Goal: Task Accomplishment & Management: Complete application form

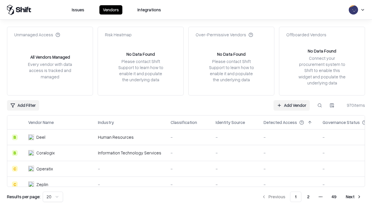
click at [291, 105] on link "Add Vendor" at bounding box center [291, 105] width 36 height 10
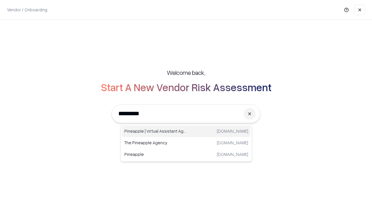
click at [186, 131] on div "Pineapple | Virtual Assistant Agency [DOMAIN_NAME]" at bounding box center [186, 131] width 128 height 12
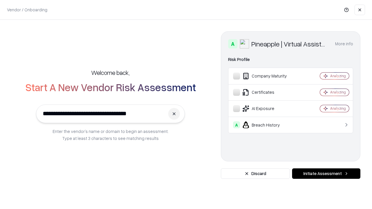
type input "**********"
click at [326, 174] on button "Initiate Assessment" at bounding box center [326, 173] width 68 height 10
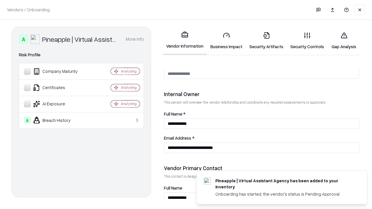
scroll to position [301, 0]
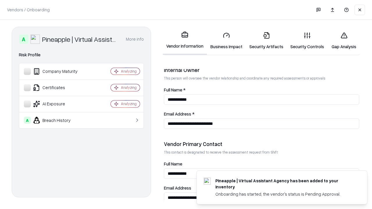
click at [266, 41] on link "Security Artifacts" at bounding box center [266, 40] width 41 height 27
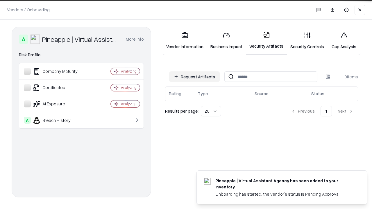
click at [194, 76] on button "Request Artifacts" at bounding box center [194, 76] width 51 height 10
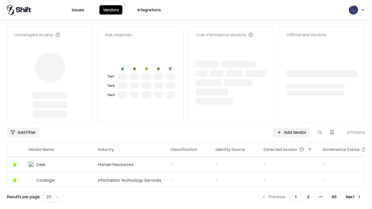
click at [291, 127] on link "Add Vendor" at bounding box center [291, 132] width 36 height 10
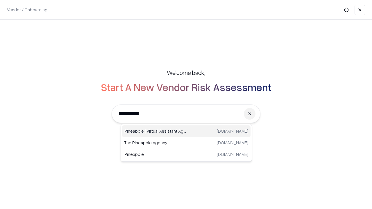
click at [186, 131] on div "Pineapple | Virtual Assistant Agency [DOMAIN_NAME]" at bounding box center [186, 131] width 128 height 12
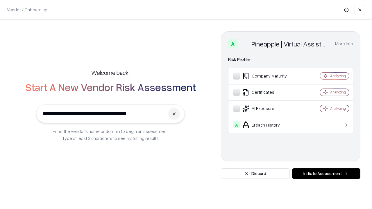
type input "**********"
click at [326, 174] on button "Initiate Assessment" at bounding box center [326, 173] width 68 height 10
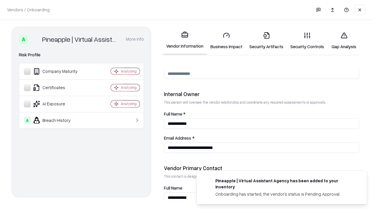
scroll to position [301, 0]
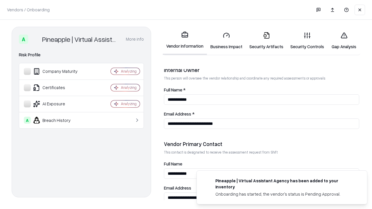
click at [343, 41] on link "Gap Analysis" at bounding box center [343, 40] width 33 height 27
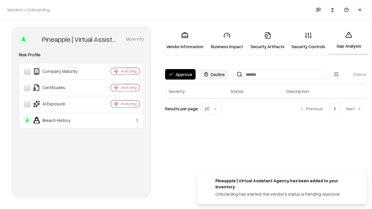
click at [180, 74] on button "Approve" at bounding box center [180, 74] width 30 height 10
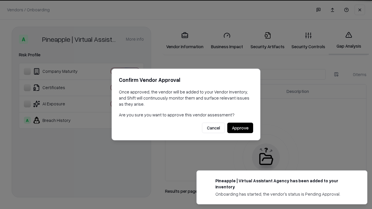
click at [240, 128] on button "Approve" at bounding box center [240, 128] width 26 height 10
